Goal: Task Accomplishment & Management: Manage account settings

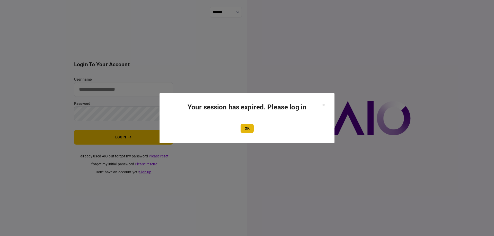
type input "*******"
click at [249, 126] on button "OK" at bounding box center [246, 128] width 13 height 9
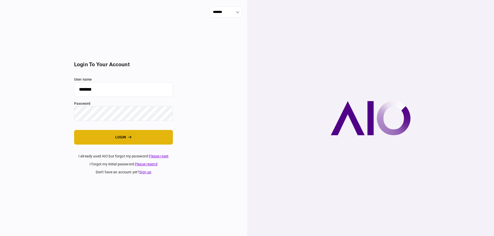
click at [120, 136] on button "login" at bounding box center [123, 137] width 99 height 15
type input "*******"
click at [121, 136] on button "login" at bounding box center [123, 137] width 99 height 15
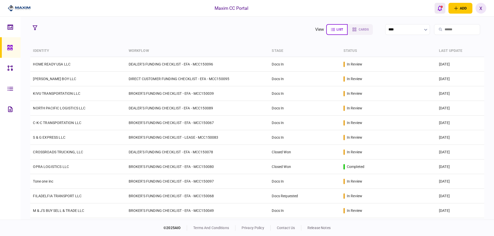
click at [435, 8] on button "open notifications list" at bounding box center [439, 8] width 11 height 11
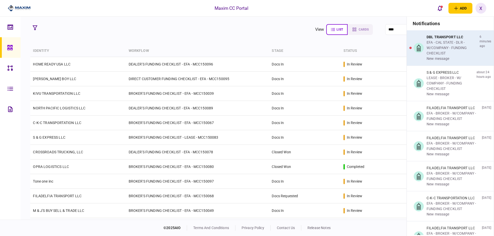
click at [439, 42] on div "EFA - CAL STATE - DLR - W/COMPANY - FUNDING CHECKLIST" at bounding box center [451, 48] width 51 height 16
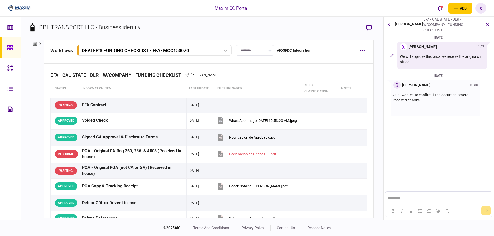
click at [24, 9] on img at bounding box center [19, 8] width 23 height 8
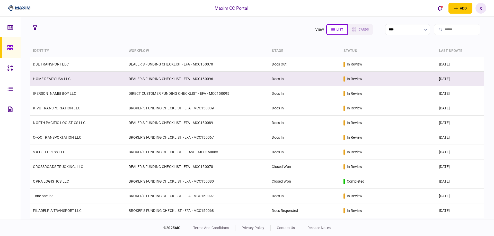
click at [59, 83] on td "HOME READY USA LLC" at bounding box center [77, 79] width 95 height 15
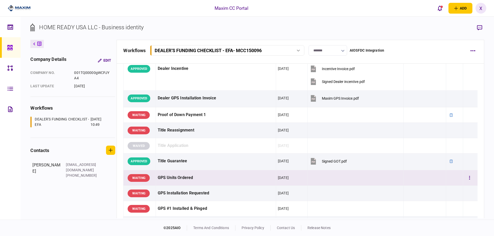
scroll to position [309, 0]
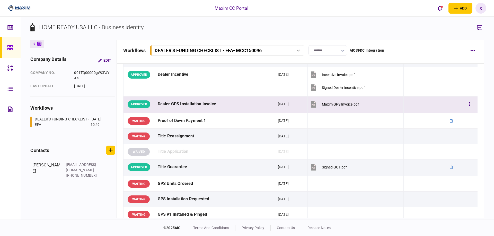
click at [176, 103] on div "Dealer GPS Installation Invoice" at bounding box center [216, 105] width 116 height 12
click at [10, 43] on div at bounding box center [11, 47] width 8 height 21
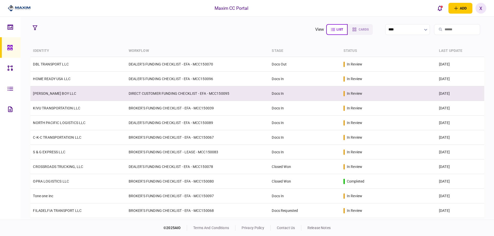
click at [46, 92] on link "[PERSON_NAME] BOY LLC" at bounding box center [54, 94] width 43 height 4
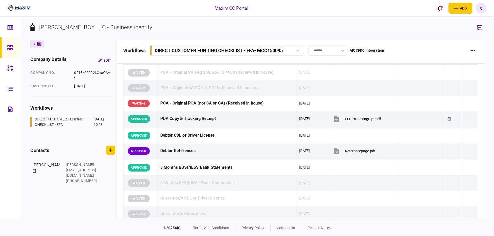
scroll to position [77, 0]
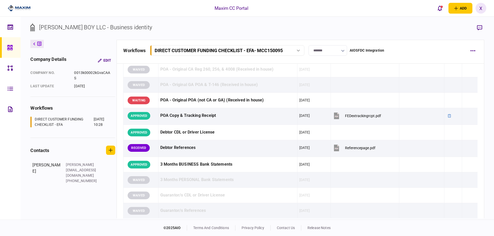
click at [19, 5] on img at bounding box center [19, 8] width 23 height 8
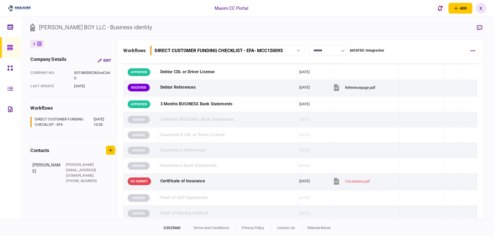
scroll to position [103, 0]
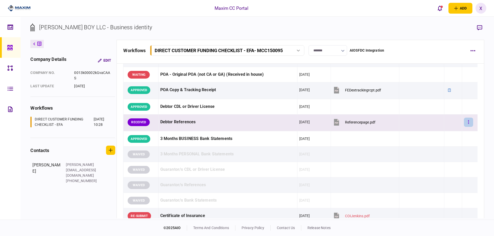
click at [467, 120] on button "button" at bounding box center [468, 122] width 9 height 9
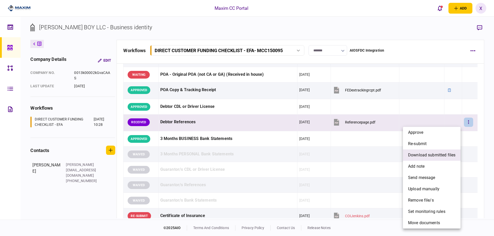
click at [444, 155] on span "download submitted files" at bounding box center [431, 155] width 47 height 6
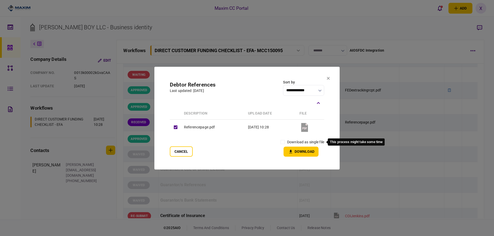
click at [288, 145] on div "download as single file" at bounding box center [301, 142] width 46 height 9
click at [294, 153] on button "Download" at bounding box center [300, 152] width 35 height 10
click at [327, 78] on icon at bounding box center [328, 78] width 3 height 3
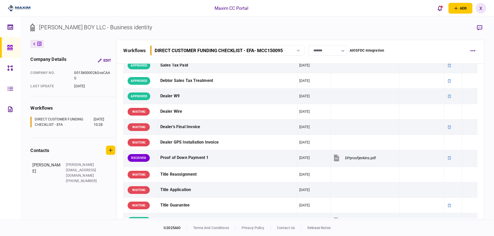
scroll to position [437, 0]
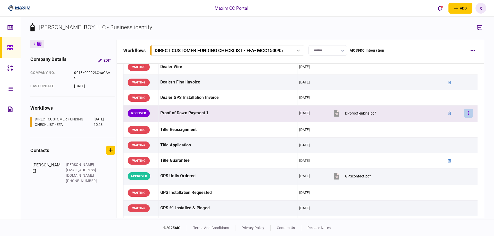
click at [469, 115] on button "button" at bounding box center [468, 113] width 9 height 9
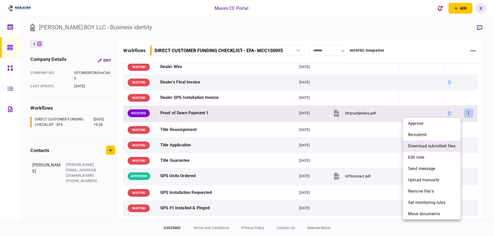
click at [433, 146] on span "download submitted files" at bounding box center [431, 146] width 47 height 6
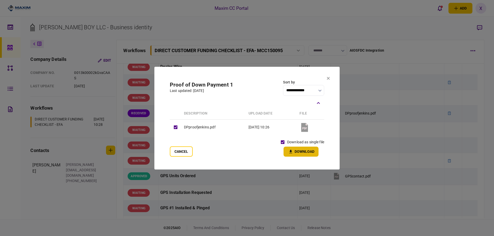
click at [295, 150] on button "Download" at bounding box center [300, 152] width 35 height 10
click at [170, 151] on button "Cancel" at bounding box center [181, 152] width 23 height 10
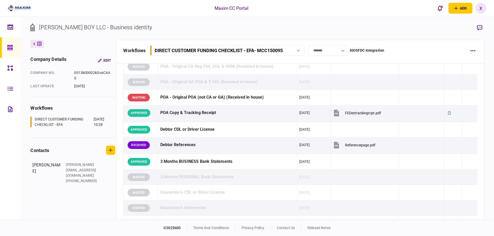
scroll to position [77, 0]
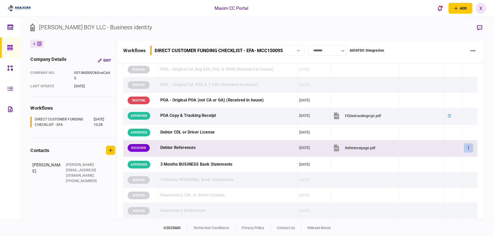
click at [464, 149] on button "button" at bounding box center [468, 148] width 9 height 9
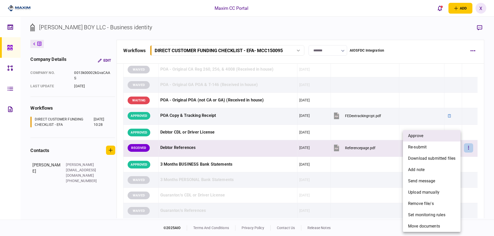
click at [445, 137] on li "approve" at bounding box center [432, 135] width 58 height 11
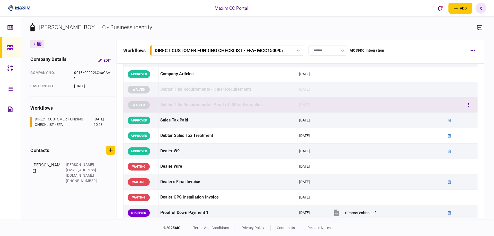
scroll to position [412, 0]
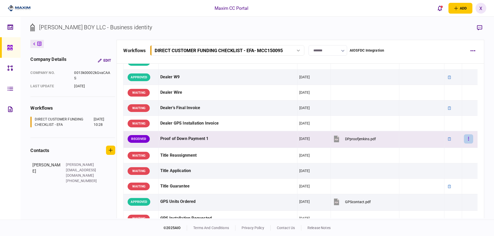
click at [468, 139] on button "button" at bounding box center [468, 139] width 9 height 9
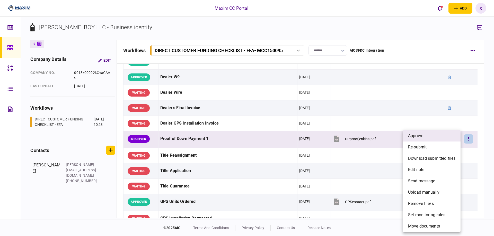
click at [446, 138] on li "approve" at bounding box center [432, 135] width 58 height 11
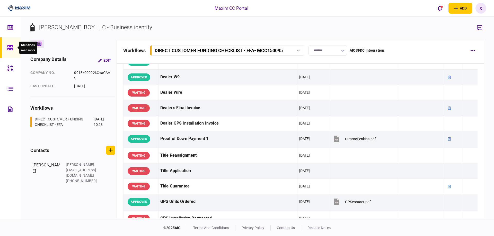
click at [12, 50] on icon at bounding box center [9, 47] width 5 height 5
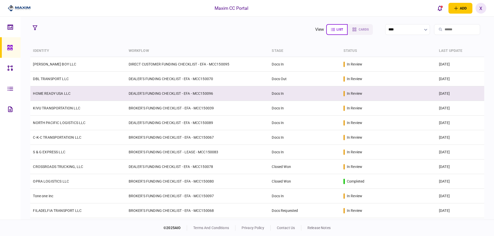
click at [48, 94] on link "HOME READY USA LLC" at bounding box center [52, 94] width 38 height 4
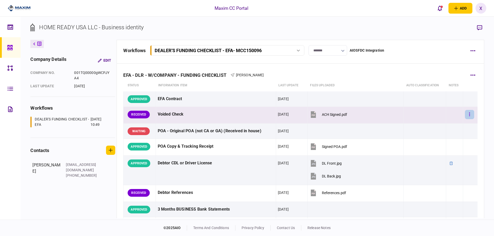
click at [465, 112] on button "button" at bounding box center [469, 114] width 9 height 9
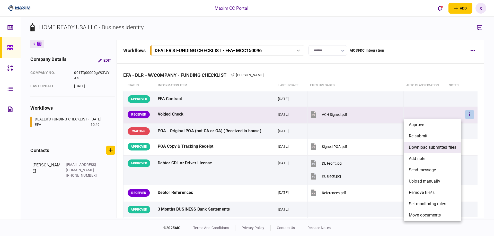
click at [441, 145] on span "download submitted files" at bounding box center [432, 148] width 47 height 6
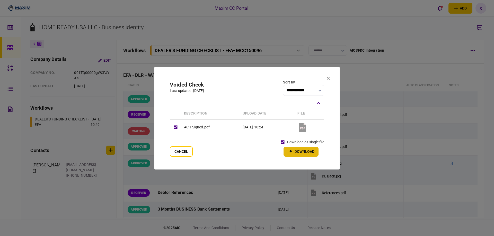
click at [304, 151] on button "Download" at bounding box center [300, 152] width 35 height 10
click at [328, 79] on icon at bounding box center [328, 78] width 3 height 3
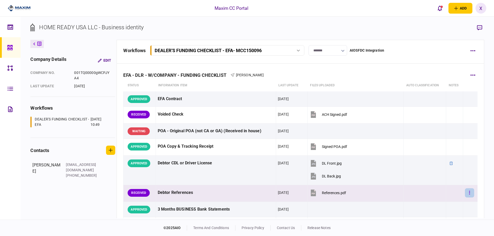
click at [469, 193] on icon "button" at bounding box center [469, 193] width 1 height 5
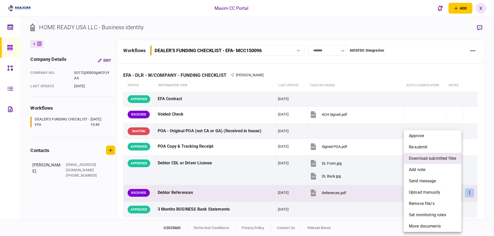
click at [440, 157] on span "download submitted files" at bounding box center [432, 159] width 47 height 6
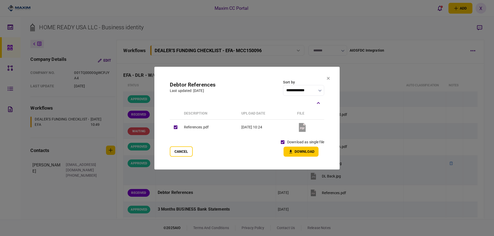
click at [306, 156] on button "Download" at bounding box center [300, 152] width 35 height 10
click at [329, 79] on icon at bounding box center [328, 78] width 3 height 3
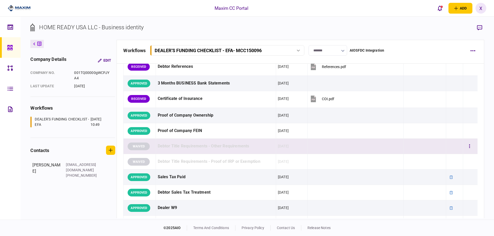
scroll to position [129, 0]
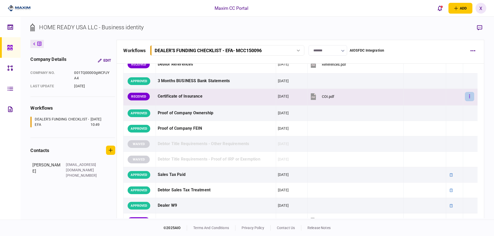
click at [465, 97] on button "button" at bounding box center [469, 96] width 9 height 9
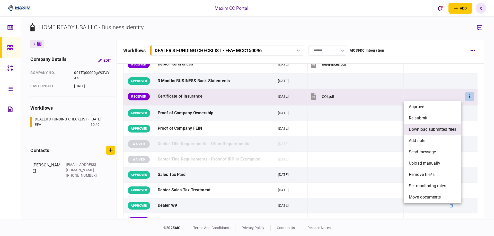
click at [438, 127] on span "download submitted files" at bounding box center [432, 130] width 47 height 6
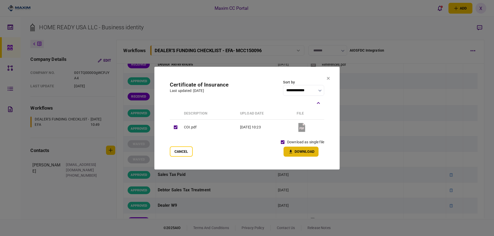
click at [301, 153] on button "Download" at bounding box center [300, 152] width 35 height 10
click at [326, 77] on section "**********" at bounding box center [246, 118] width 185 height 103
click at [329, 77] on icon at bounding box center [328, 78] width 3 height 3
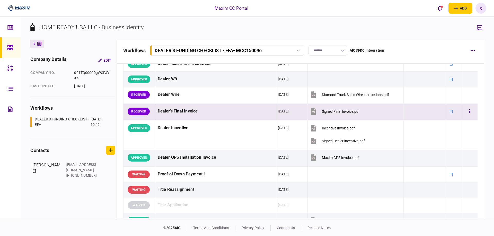
scroll to position [257, 0]
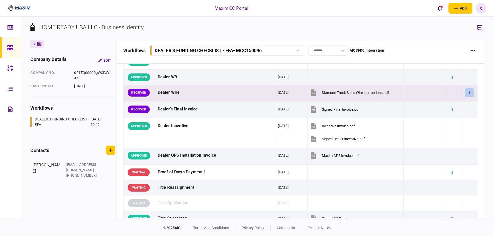
click at [467, 92] on button "button" at bounding box center [469, 92] width 9 height 9
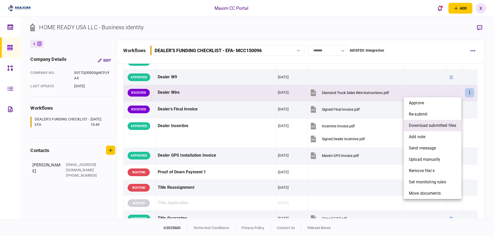
click at [445, 120] on li "download submitted files" at bounding box center [433, 125] width 58 height 11
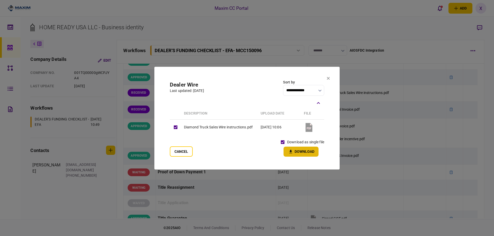
click at [299, 153] on button "Download" at bounding box center [300, 152] width 35 height 10
click at [330, 80] on section "**********" at bounding box center [246, 118] width 185 height 103
click at [327, 78] on icon at bounding box center [328, 78] width 3 height 3
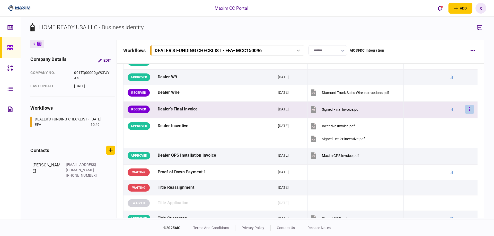
click at [465, 111] on button "button" at bounding box center [469, 109] width 9 height 9
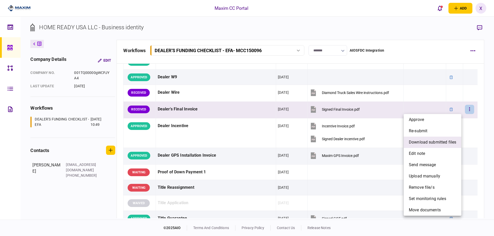
click at [438, 144] on span "download submitted files" at bounding box center [432, 142] width 47 height 6
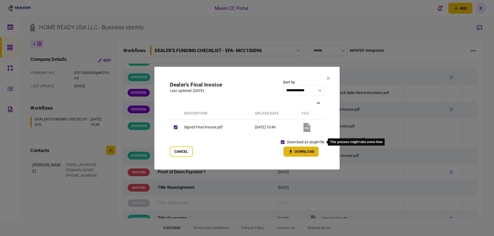
click at [296, 151] on button "Download" at bounding box center [300, 152] width 35 height 10
click at [329, 79] on icon at bounding box center [328, 78] width 3 height 3
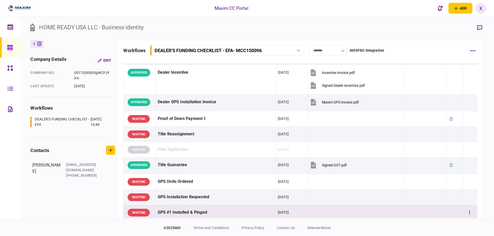
scroll to position [231, 0]
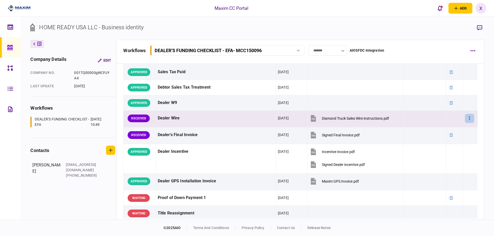
click at [468, 118] on button "button" at bounding box center [469, 118] width 9 height 9
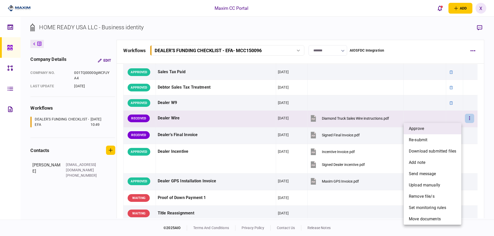
click at [446, 128] on li "approve" at bounding box center [433, 128] width 58 height 11
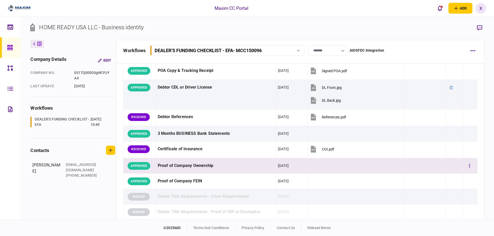
scroll to position [77, 0]
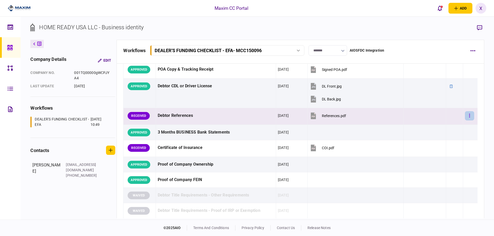
click at [469, 115] on button "button" at bounding box center [469, 115] width 9 height 9
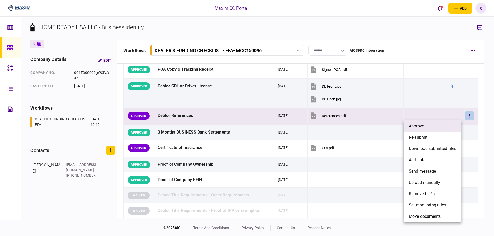
click at [452, 124] on li "approve" at bounding box center [433, 126] width 58 height 11
